Goal: Find specific page/section: Find specific page/section

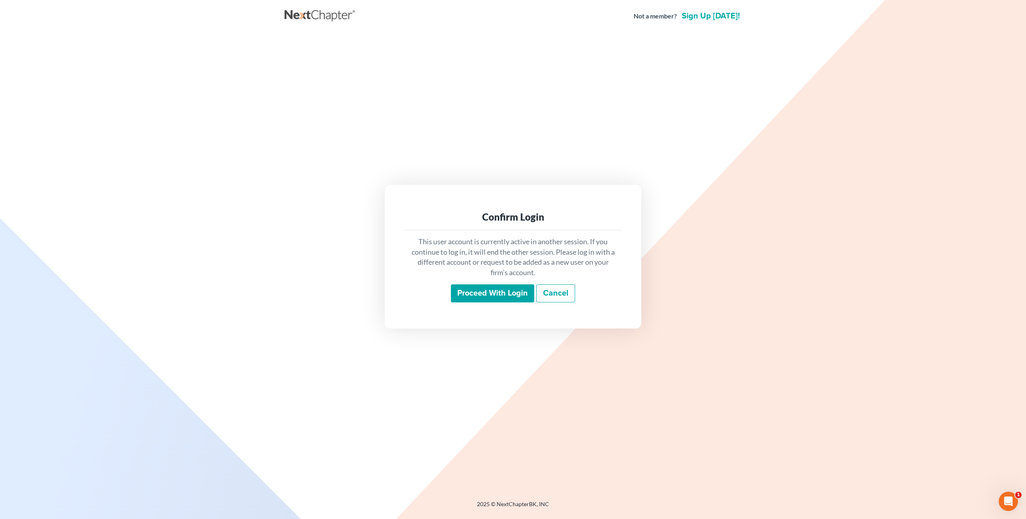
click at [470, 290] on input "Proceed with login" at bounding box center [492, 293] width 83 height 18
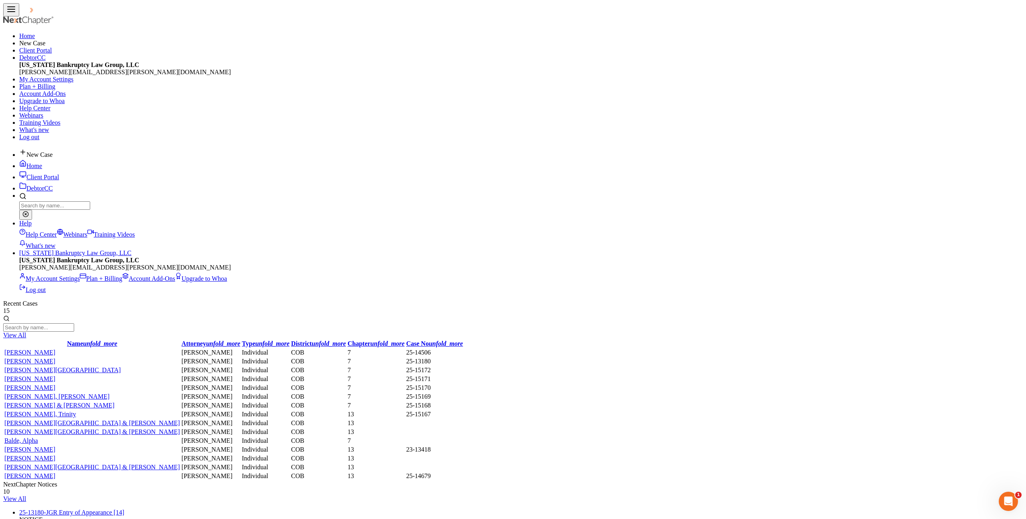
click at [59, 174] on link "Client Portal" at bounding box center [39, 177] width 40 height 7
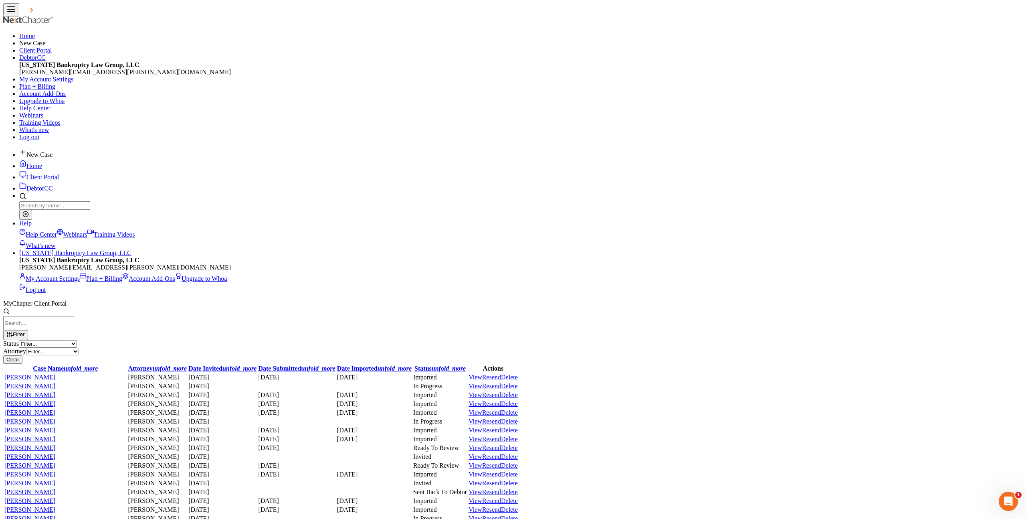
click at [888, 307] on div at bounding box center [513, 311] width 1020 height 9
click at [74, 316] on input "search" at bounding box center [38, 323] width 71 height 14
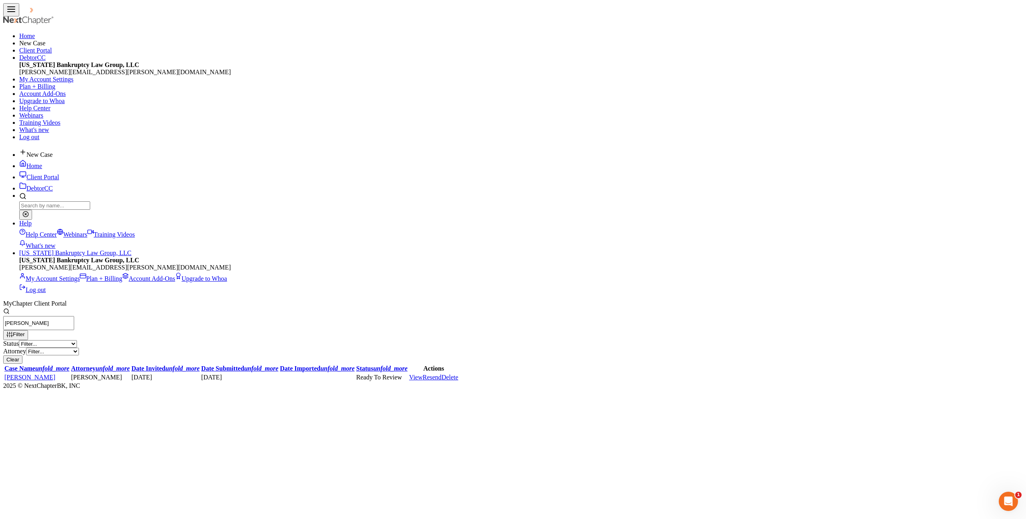
type input "[PERSON_NAME]"
click at [188, 177] on div "Home New Case Client Portal DebtorCC [US_STATE] Bankruptcy Law Group, LLC [PERS…" at bounding box center [513, 262] width 1020 height 519
